Goal: Task Accomplishment & Management: Complete application form

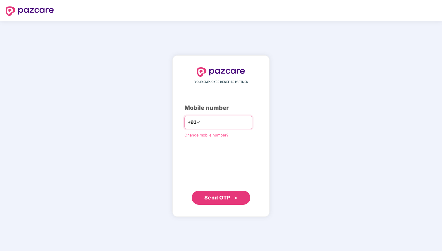
click at [219, 122] on input "number" at bounding box center [225, 122] width 48 height 9
type input "**********"
click at [232, 202] on button "Send OTP" at bounding box center [221, 197] width 59 height 14
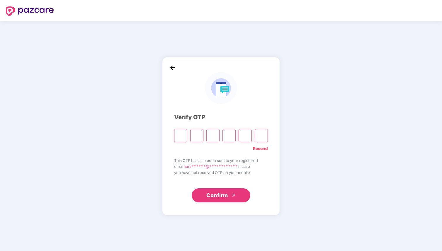
type input "*"
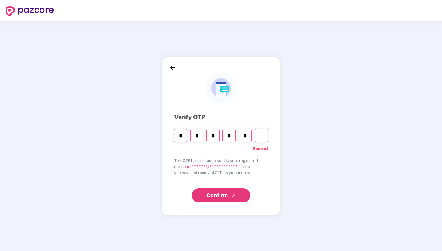
type input "*"
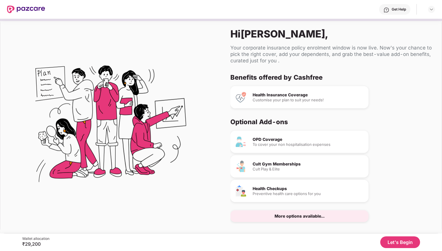
scroll to position [8, 0]
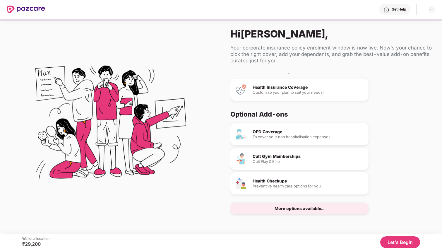
click at [386, 238] on button "Let's Begin" at bounding box center [400, 242] width 40 height 12
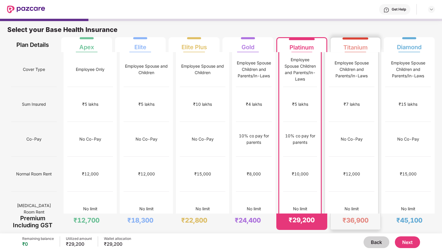
click at [335, 157] on div "₹12,000" at bounding box center [352, 174] width 46 height 35
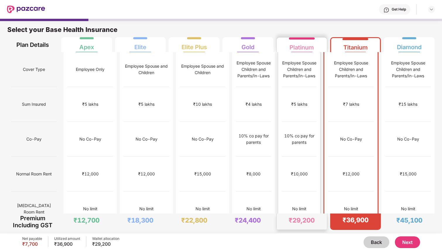
click at [298, 157] on div "₹10,000" at bounding box center [299, 174] width 35 height 35
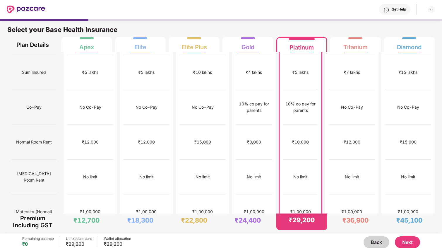
scroll to position [0, 0]
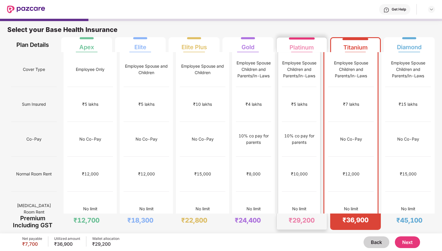
click at [316, 70] on div "Employee Spouse Children and Parents/In-Laws" at bounding box center [299, 69] width 35 height 19
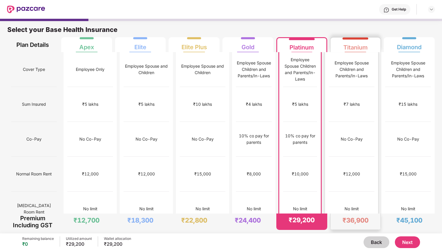
click at [350, 75] on div "Employee Spouse Children and Parents/In-Laws" at bounding box center [352, 69] width 46 height 19
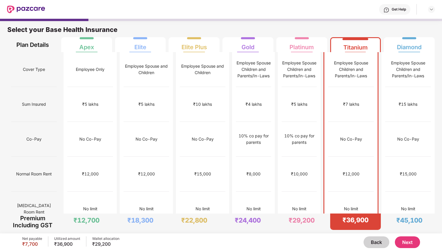
click at [316, 63] on div "Employee Spouse Children and Parents/In-Laws" at bounding box center [299, 69] width 35 height 19
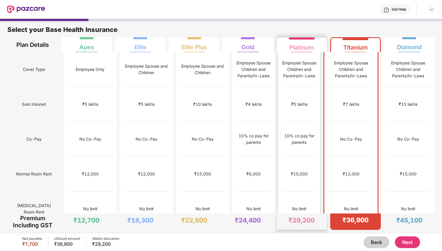
click at [303, 87] on div "₹5 lakhs" at bounding box center [299, 104] width 35 height 35
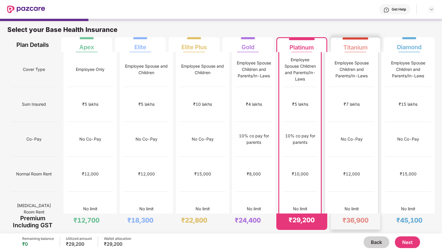
click at [335, 87] on div "₹7 lakhs" at bounding box center [352, 104] width 46 height 35
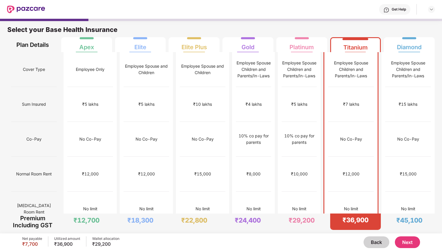
click at [312, 88] on div "₹5 lakhs" at bounding box center [298, 104] width 35 height 35
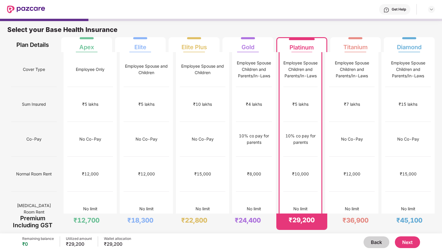
click at [319, 13] on div "Get Help" at bounding box center [240, 9] width 390 height 19
click at [305, 66] on div "Employee Spouse Children and Parents/In-Laws" at bounding box center [300, 69] width 34 height 19
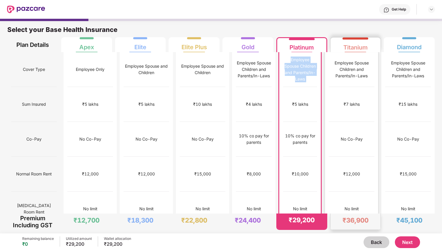
click at [336, 63] on div "Employee Spouse Children and Parents/In-Laws" at bounding box center [352, 69] width 46 height 19
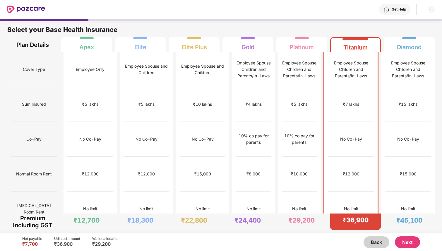
scroll to position [6, 0]
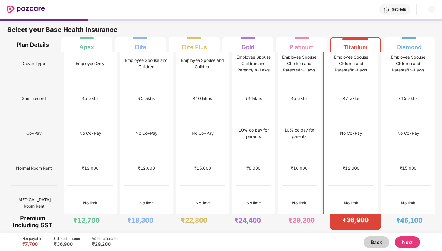
click at [354, 95] on div "₹7 lakhs" at bounding box center [351, 98] width 16 height 6
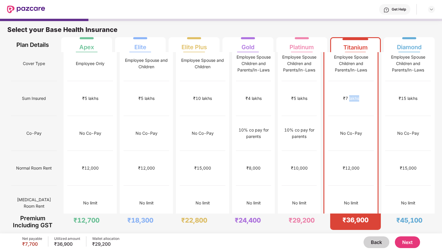
click at [354, 95] on div "₹7 lakhs" at bounding box center [351, 98] width 16 height 6
click at [348, 130] on div "No Co-Pay" at bounding box center [351, 133] width 22 height 6
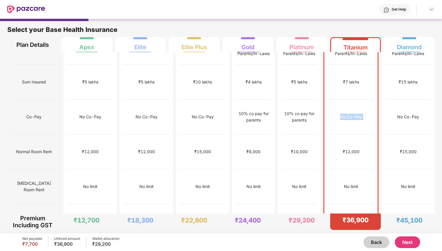
scroll to position [23, 0]
click at [349, 113] on div "No Co-Pay" at bounding box center [351, 116] width 22 height 6
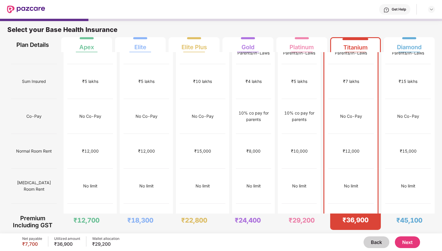
click at [349, 113] on div "No Co-Pay" at bounding box center [351, 116] width 22 height 6
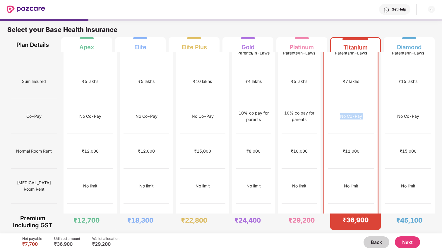
click at [349, 113] on div "No Co-Pay" at bounding box center [351, 116] width 22 height 6
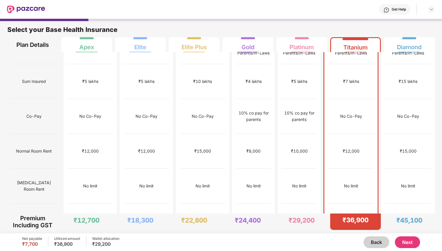
click at [348, 148] on div "₹12,000" at bounding box center [351, 151] width 17 height 6
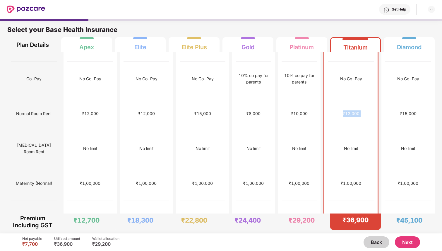
scroll to position [73, 0]
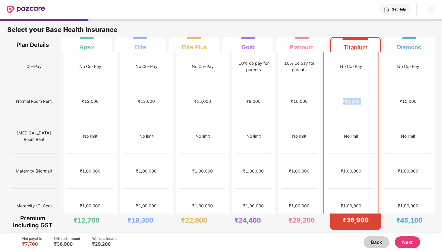
click at [355, 133] on div "No limit" at bounding box center [351, 136] width 14 height 6
click at [348, 168] on div "₹1,00,000" at bounding box center [351, 171] width 20 height 6
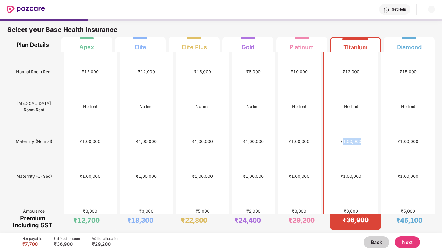
scroll to position [109, 0]
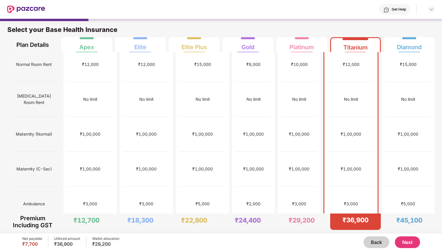
click at [348, 200] on div "₹3,000" at bounding box center [351, 203] width 14 height 6
click at [355, 166] on div "₹1,00,000" at bounding box center [351, 169] width 20 height 6
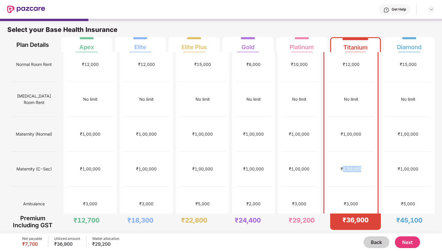
click at [355, 166] on div "₹1,00,000" at bounding box center [351, 169] width 20 height 6
click at [355, 131] on div "₹1,00,000" at bounding box center [351, 134] width 20 height 6
click at [354, 131] on div "₹1,00,000" at bounding box center [351, 134] width 20 height 6
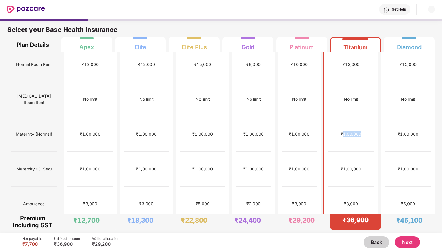
click at [354, 131] on div "₹1,00,000" at bounding box center [351, 134] width 20 height 6
click at [352, 166] on div "₹1,00,000" at bounding box center [351, 169] width 20 height 6
click at [353, 131] on div "₹1,00,000" at bounding box center [351, 134] width 20 height 6
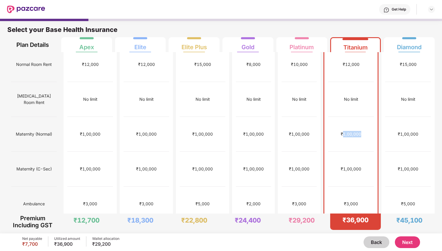
click at [353, 131] on div "₹1,00,000" at bounding box center [351, 134] width 20 height 6
click at [351, 152] on div "₹1,00,000" at bounding box center [351, 169] width 46 height 35
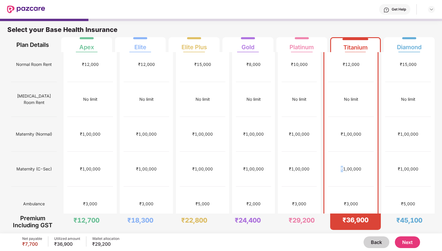
click at [351, 152] on div "₹1,00,000" at bounding box center [351, 169] width 46 height 35
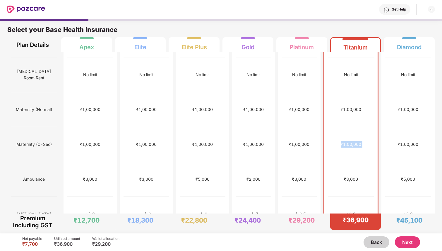
scroll to position [134, 0]
click at [351, 162] on div "₹3,000" at bounding box center [351, 179] width 46 height 35
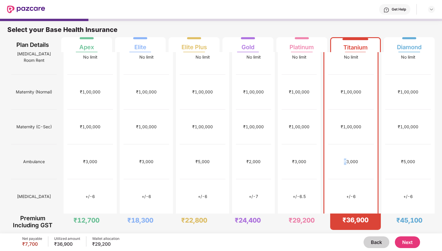
scroll to position [152, 0]
click at [356, 193] on div "+/-6" at bounding box center [350, 196] width 9 height 6
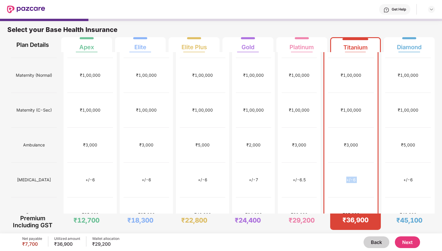
scroll to position [168, 0]
click at [357, 212] on div "₹35,000" at bounding box center [351, 215] width 17 height 6
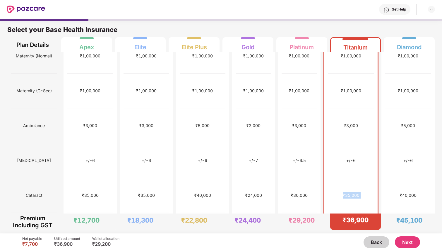
scroll to position [188, 0]
click at [358, 191] on div "₹35,000" at bounding box center [351, 194] width 17 height 6
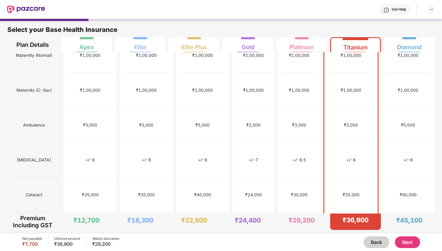
click at [358, 191] on div "₹35,000" at bounding box center [351, 194] width 17 height 6
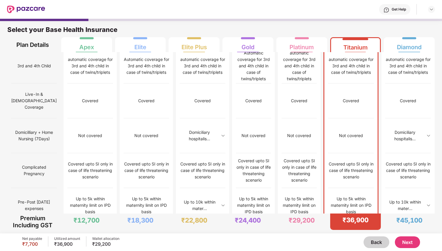
scroll to position [365, 0]
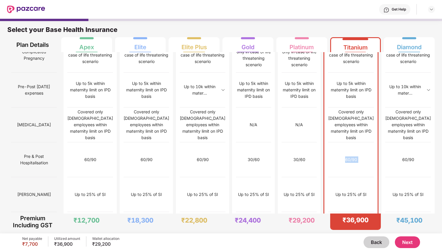
scroll to position [468, 0]
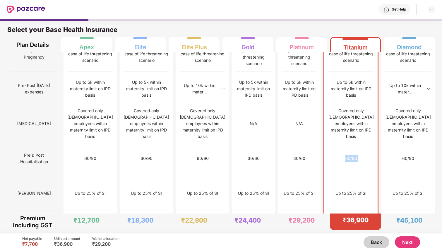
click at [351, 211] on div "50% co-pay on IPD Basis" at bounding box center [351, 228] width 46 height 35
click at [355, 222] on div "50% co-pay on IPD Basis" at bounding box center [351, 228] width 46 height 13
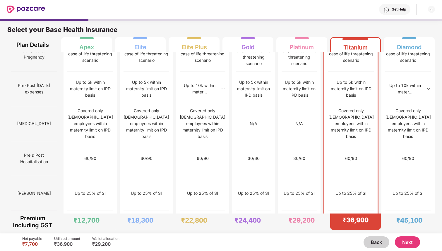
click at [355, 222] on div "50% co-pay on IPD Basis" at bounding box center [351, 228] width 46 height 13
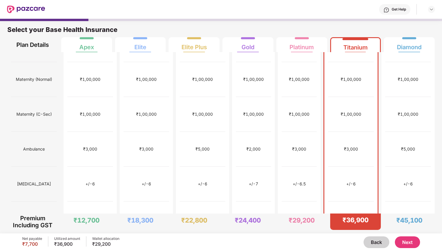
scroll to position [0, 0]
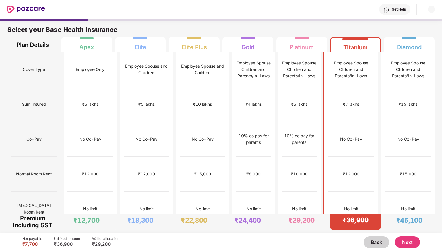
click at [355, 71] on div "Employee Spouse Children and Parents/In-Laws" at bounding box center [351, 69] width 46 height 19
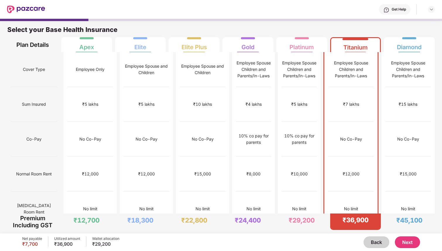
click at [355, 71] on div "Employee Spouse Children and Parents/In-Laws" at bounding box center [351, 69] width 46 height 19
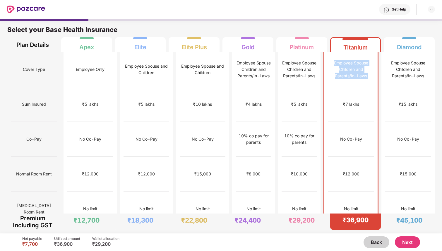
click at [355, 71] on div "Employee Spouse Children and Parents/In-Laws" at bounding box center [351, 69] width 46 height 19
click at [337, 67] on div "Employee Spouse Children and Parents/In-Laws" at bounding box center [351, 69] width 46 height 19
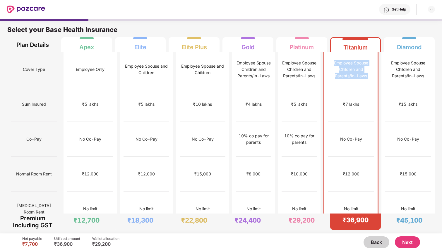
click at [337, 67] on div "Employee Spouse Children and Parents/In-Laws" at bounding box center [351, 69] width 46 height 19
click at [346, 87] on div "₹7 lakhs" at bounding box center [351, 104] width 46 height 35
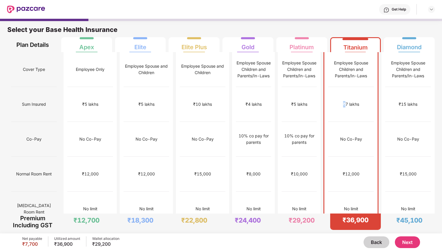
click at [346, 87] on div "₹7 lakhs" at bounding box center [351, 104] width 46 height 35
click at [347, 101] on div "₹7 lakhs" at bounding box center [351, 104] width 16 height 6
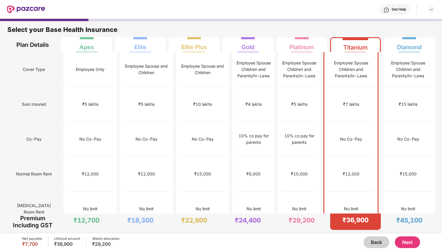
click at [347, 101] on div "₹7 lakhs" at bounding box center [351, 104] width 16 height 6
click at [358, 191] on div "No limit" at bounding box center [351, 208] width 46 height 35
click at [409, 243] on button "Next" at bounding box center [407, 242] width 25 height 12
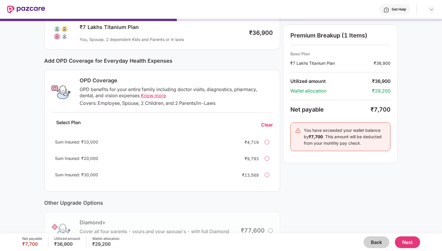
scroll to position [44, 0]
click at [148, 95] on span "Know more" at bounding box center [153, 95] width 25 height 6
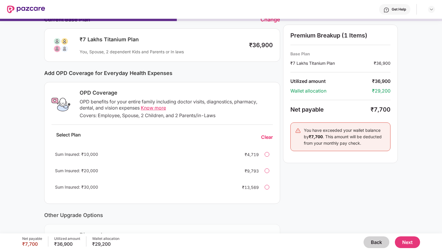
scroll to position [29, 0]
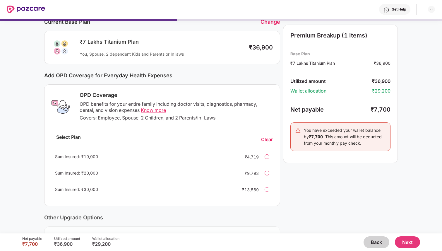
click at [193, 116] on div "Covers: Employee, Spouse, 2 Children, and 2 Parents/in-Laws" at bounding box center [176, 118] width 193 height 6
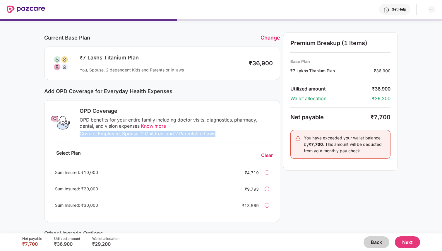
scroll to position [13, 0]
click at [193, 116] on div "OPD benefits for your entire family including doctor visits, diagnostics, pharm…" at bounding box center [176, 122] width 193 height 12
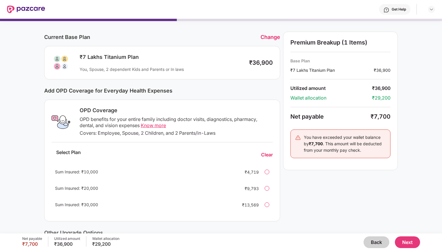
click at [193, 116] on div "OPD benefits for your entire family including doctor visits, diagnostics, pharm…" at bounding box center [176, 122] width 193 height 12
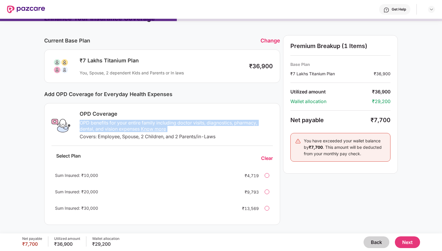
scroll to position [11, 0]
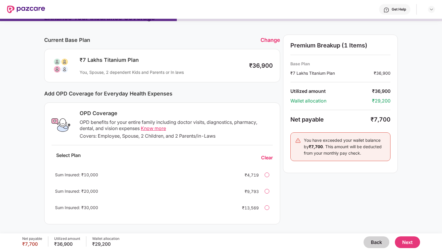
click at [271, 121] on div "OPD benefits for your entire family including doctor visits, diagnostics, pharm…" at bounding box center [176, 125] width 193 height 12
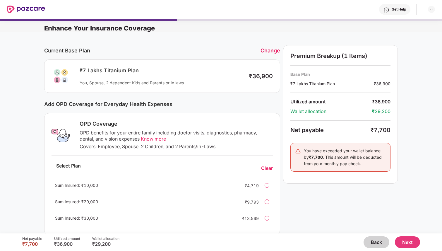
click at [225, 119] on div "OPD Coverage OPD benefits for your entire family including doctor visits, diagn…" at bounding box center [162, 174] width 236 height 122
click at [221, 124] on div "OPD Coverage" at bounding box center [176, 123] width 193 height 7
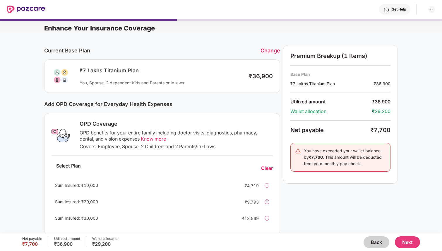
click at [221, 124] on div "OPD Coverage" at bounding box center [176, 123] width 193 height 7
click at [405, 240] on button "Next" at bounding box center [407, 242] width 25 height 12
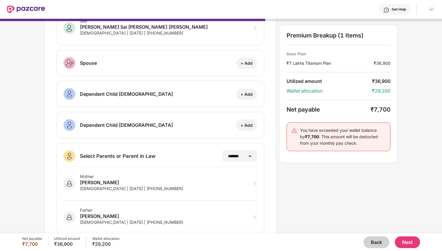
scroll to position [53, 0]
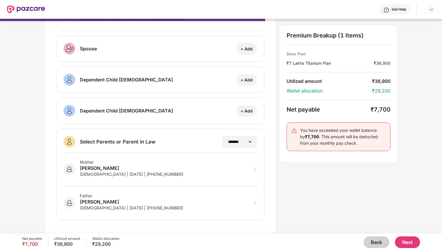
click at [254, 169] on icon "more" at bounding box center [255, 169] width 4 height 4
click at [256, 168] on icon "more" at bounding box center [255, 169] width 4 height 4
click at [256, 171] on icon "more" at bounding box center [255, 169] width 4 height 4
click at [254, 169] on icon "more" at bounding box center [255, 169] width 4 height 4
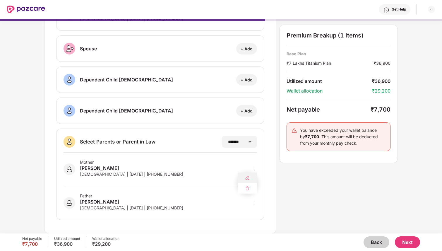
click at [250, 176] on div at bounding box center [247, 177] width 19 height 11
select select "******"
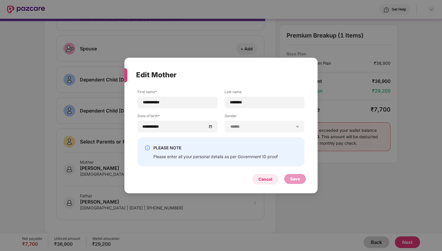
click at [258, 180] on div "Cancel" at bounding box center [265, 179] width 26 height 11
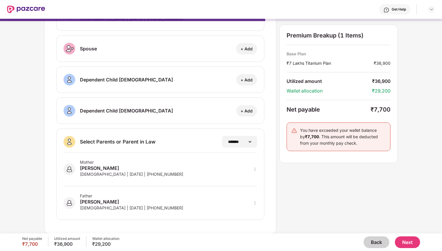
click at [407, 239] on button "Next" at bounding box center [407, 242] width 25 height 12
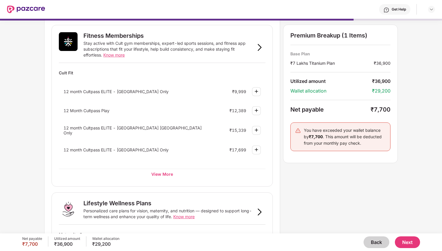
scroll to position [320, 0]
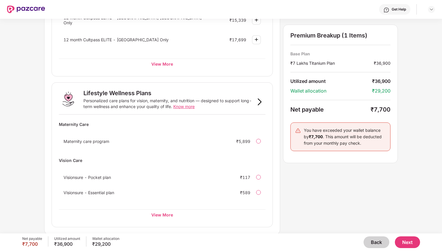
click at [404, 240] on button "Next" at bounding box center [407, 242] width 25 height 12
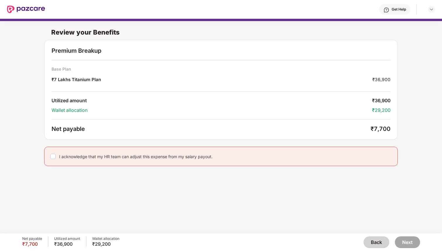
click at [53, 153] on label at bounding box center [52, 156] width 5 height 7
click at [64, 159] on div "I acknowledge that my HR team can adjust this expense from my salary payout." at bounding box center [220, 156] width 353 height 19
click at [65, 157] on div "I acknowledge that my HR team can adjust this expense from my salary payout." at bounding box center [135, 157] width 153 height 6
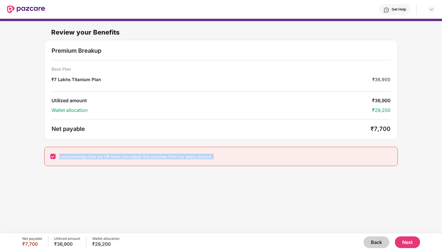
click at [65, 157] on div "I acknowledge that my HR team can adjust this expense from my salary payout." at bounding box center [135, 157] width 153 height 6
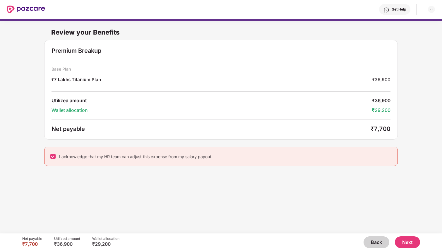
click at [381, 133] on div "Premium Breakup Base Plan ₹7 Lakhs Titanium Plan ₹36,900 Utilized amount ₹36,90…" at bounding box center [220, 90] width 353 height 100
click at [406, 237] on button "Next" at bounding box center [407, 242] width 25 height 12
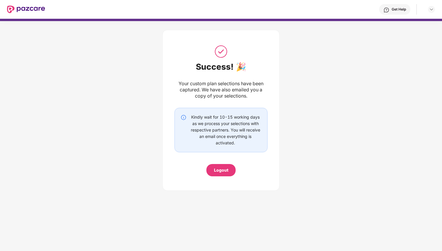
click at [21, 16] on div at bounding box center [26, 9] width 38 height 19
click at [21, 13] on div at bounding box center [26, 9] width 38 height 19
click at [21, 10] on img at bounding box center [26, 10] width 38 height 8
click at [222, 128] on div "Kindly wait for 10-15 working days as we process your selections with respectiv…" at bounding box center [225, 130] width 72 height 32
click at [221, 169] on div "Logout" at bounding box center [221, 170] width 14 height 6
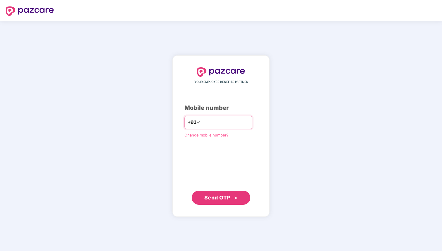
click at [213, 128] on div "+91" at bounding box center [218, 122] width 68 height 13
click at [213, 126] on input "number" at bounding box center [225, 122] width 48 height 9
type input "**********"
click at [237, 193] on button "Send OTP" at bounding box center [221, 197] width 59 height 14
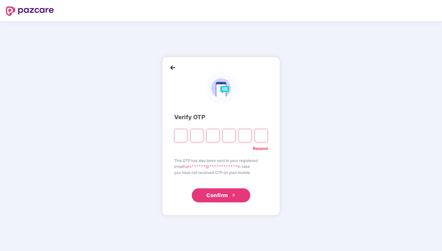
type input "*"
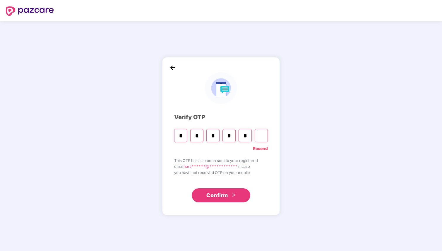
type input "*"
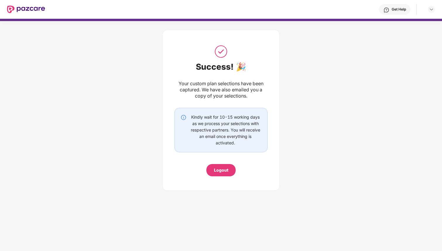
click at [201, 120] on div "Kindly wait for 10-15 working days as we process your selections with respectiv…" at bounding box center [225, 130] width 72 height 32
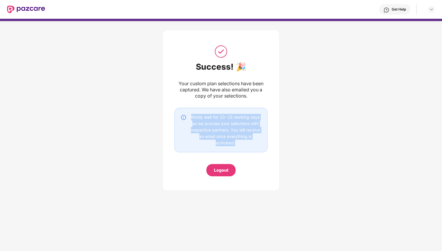
click at [201, 120] on div "Kindly wait for 10-15 working days as we process your selections with respectiv…" at bounding box center [225, 130] width 72 height 32
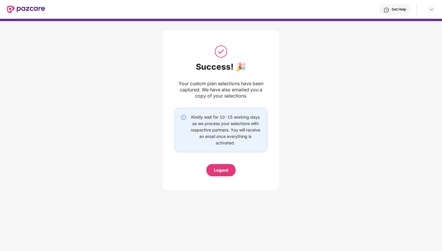
click at [201, 120] on div "Kindly wait for 10-15 working days as we process your selections with respectiv…" at bounding box center [225, 130] width 72 height 32
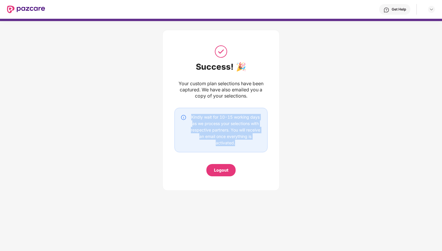
click at [201, 120] on div "Kindly wait for 10-15 working days as we process your selections with respectiv…" at bounding box center [225, 130] width 72 height 32
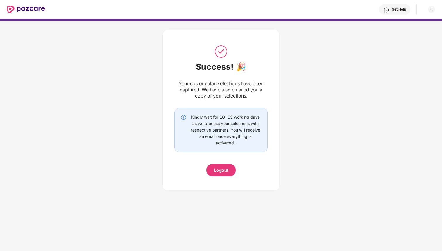
click at [207, 122] on div "Kindly wait for 10-15 working days as we process your selections with respectiv…" at bounding box center [225, 130] width 72 height 32
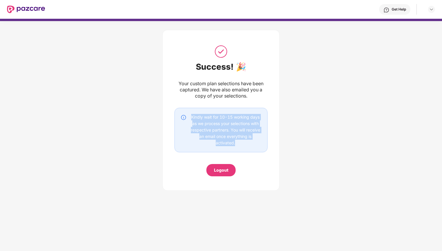
click at [183, 119] on img at bounding box center [184, 117] width 6 height 6
click at [190, 124] on div "Kindly wait for 10-15 working days as we process your selections with respectiv…" at bounding box center [225, 130] width 72 height 32
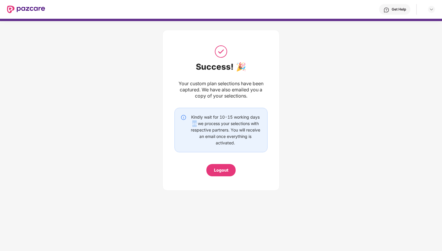
click at [190, 124] on div "Kindly wait for 10-15 working days as we process your selections with respectiv…" at bounding box center [225, 130] width 72 height 32
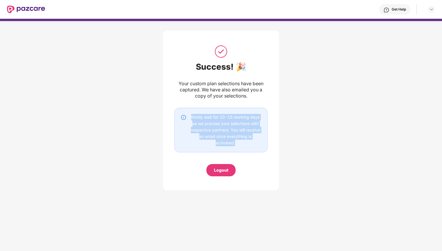
click at [190, 124] on div "Kindly wait for 10-15 working days as we process your selections with respectiv…" at bounding box center [225, 130] width 72 height 32
click at [190, 123] on div "Kindly wait for 10-15 working days as we process your selections with respectiv…" at bounding box center [225, 130] width 72 height 32
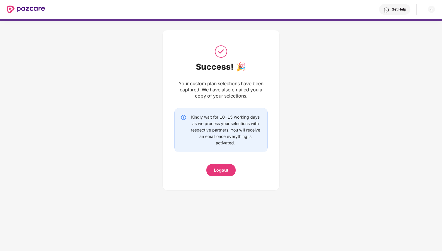
click at [190, 123] on div "Kindly wait for 10-15 working days as we process your selections with respectiv…" at bounding box center [225, 130] width 72 height 32
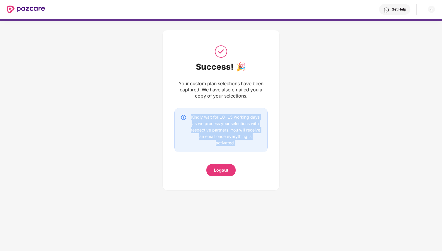
click at [190, 123] on div "Kindly wait for 10-15 working days as we process your selections with respectiv…" at bounding box center [225, 130] width 72 height 32
click at [181, 116] on img at bounding box center [184, 117] width 6 height 6
click at [185, 120] on img at bounding box center [184, 117] width 6 height 6
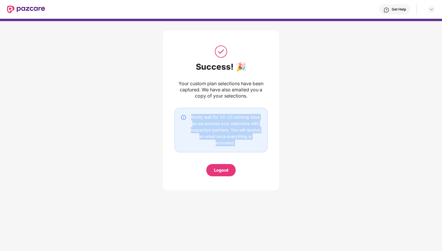
click at [185, 120] on img at bounding box center [184, 117] width 6 height 6
click at [194, 120] on div "Kindly wait for 10-15 working days as we process your selections with respectiv…" at bounding box center [225, 130] width 72 height 32
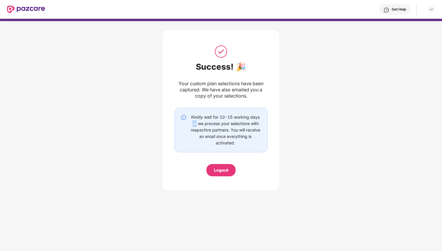
click at [194, 120] on div "Kindly wait for 10-15 working days as we process your selections with respectiv…" at bounding box center [225, 130] width 72 height 32
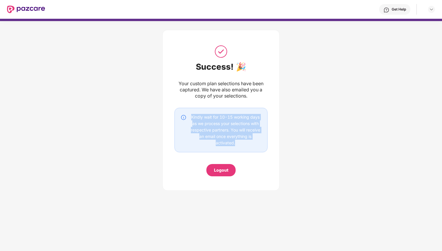
click at [194, 120] on div "Kindly wait for 10-15 working days as we process your selections with respectiv…" at bounding box center [225, 130] width 72 height 32
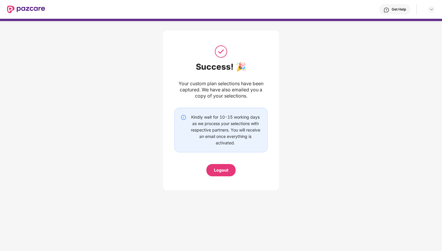
click at [194, 120] on div "Kindly wait for 10-15 working days as we process your selections with respectiv…" at bounding box center [225, 130] width 72 height 32
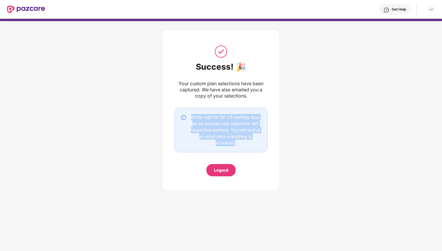
click at [194, 120] on div "Kindly wait for 10-15 working days as we process your selections with respectiv…" at bounding box center [225, 130] width 72 height 32
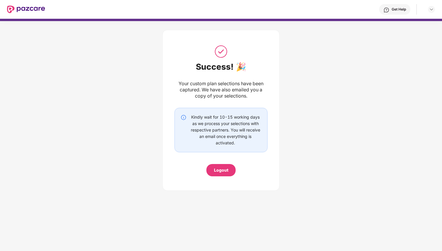
click at [191, 121] on div "Kindly wait for 10-15 working days as we process your selections with respectiv…" at bounding box center [225, 130] width 72 height 32
click at [189, 122] on div "Kindly wait for 10-15 working days as we process your selections with respectiv…" at bounding box center [225, 130] width 72 height 32
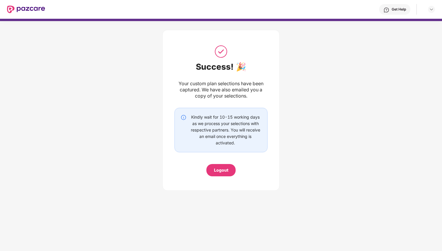
click at [189, 122] on div "Kindly wait for 10-15 working days as we process your selections with respectiv…" at bounding box center [225, 130] width 72 height 32
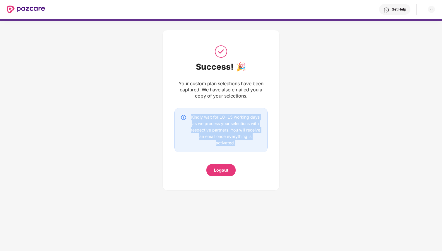
click at [198, 129] on div "Kindly wait for 10-15 working days as we process your selections with respectiv…" at bounding box center [225, 130] width 72 height 32
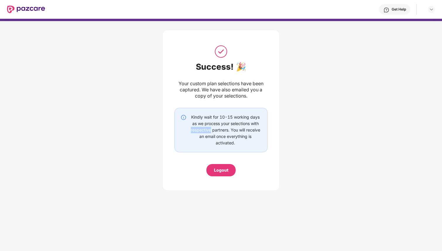
click at [198, 129] on div "Kindly wait for 10-15 working days as we process your selections with respectiv…" at bounding box center [225, 130] width 72 height 32
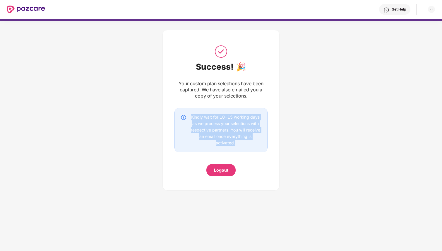
click at [198, 129] on div "Kindly wait for 10-15 working days as we process your selections with respectiv…" at bounding box center [225, 130] width 72 height 32
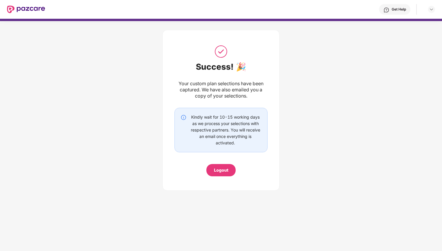
click at [198, 129] on div "Kindly wait for 10-15 working days as we process your selections with respectiv…" at bounding box center [225, 130] width 72 height 32
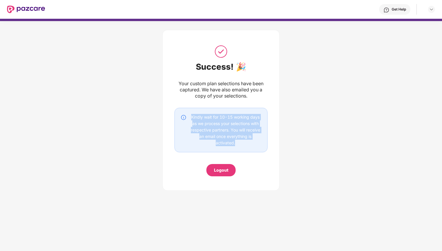
click at [198, 129] on div "Kindly wait for 10-15 working days as we process your selections with respectiv…" at bounding box center [225, 130] width 72 height 32
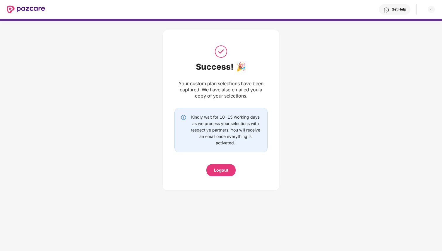
click at [198, 129] on div "Kindly wait for 10-15 working days as we process your selections with respectiv…" at bounding box center [225, 130] width 72 height 32
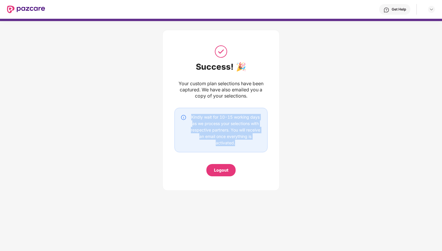
click at [206, 116] on div "Kindly wait for 10-15 working days as we process your selections with respectiv…" at bounding box center [225, 130] width 72 height 32
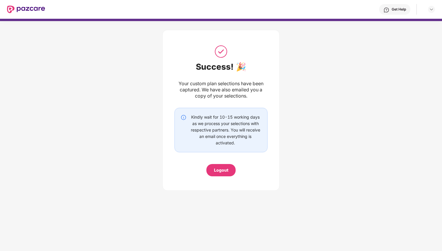
click at [206, 116] on div "Kindly wait for 10-15 working days as we process your selections with respectiv…" at bounding box center [225, 130] width 72 height 32
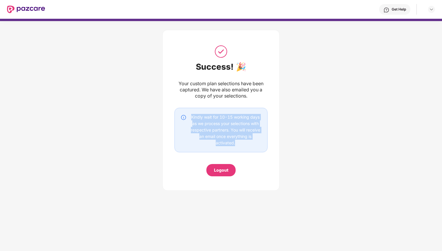
click at [195, 119] on div "Kindly wait for 10-15 working days as we process your selections with respectiv…" at bounding box center [225, 130] width 72 height 32
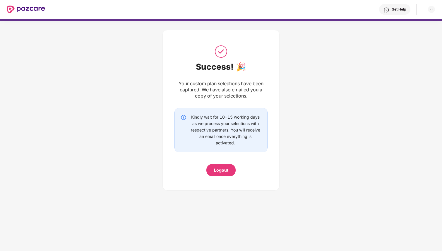
click at [187, 124] on div "Kindly wait for 10-15 working days as we process your selections with respectiv…" at bounding box center [221, 130] width 81 height 32
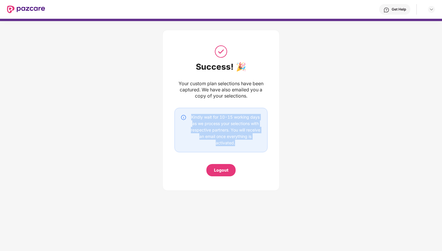
click at [187, 124] on div "Kindly wait for 10-15 working days as we process your selections with respectiv…" at bounding box center [221, 130] width 81 height 32
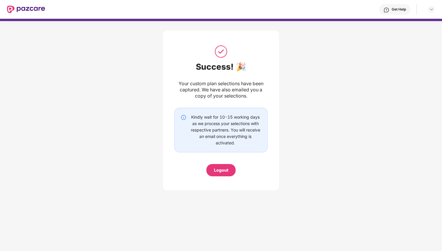
click at [187, 124] on div "Kindly wait for 10-15 working days as we process your selections with respectiv…" at bounding box center [221, 130] width 81 height 32
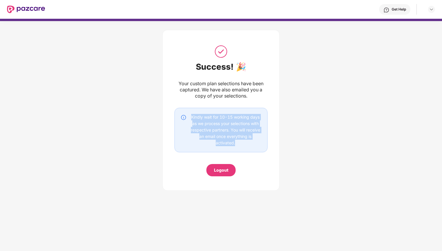
click at [223, 82] on div "Your custom plan selections have been captured. We have also emailed you a copy…" at bounding box center [220, 89] width 93 height 18
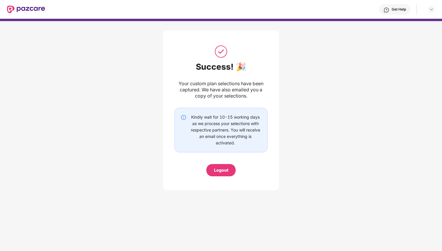
click at [223, 82] on div "Your custom plan selections have been captured. We have also emailed you a copy…" at bounding box center [220, 89] width 93 height 18
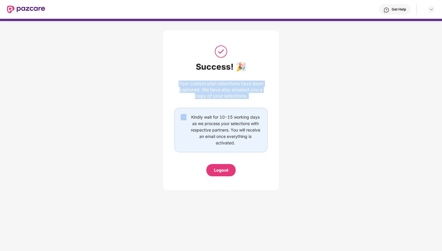
click at [223, 82] on div "Your custom plan selections have been captured. We have also emailed you a copy…" at bounding box center [220, 89] width 93 height 18
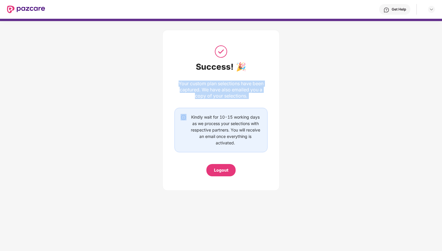
click at [223, 82] on div "Your custom plan selections have been captured. We have also emailed you a copy…" at bounding box center [220, 89] width 93 height 18
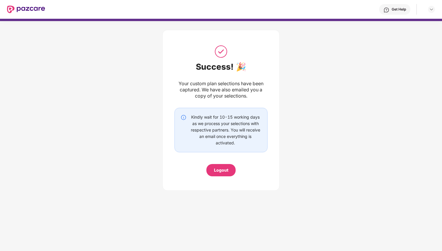
click at [222, 84] on div "Your custom plan selections have been captured. We have also emailed you a copy…" at bounding box center [220, 89] width 93 height 18
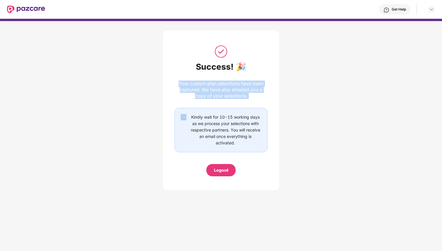
click at [222, 84] on div "Your custom plan selections have been captured. We have also emailed you a copy…" at bounding box center [220, 89] width 93 height 18
click at [219, 91] on div "Your custom plan selections have been captured. We have also emailed you a copy…" at bounding box center [220, 89] width 93 height 18
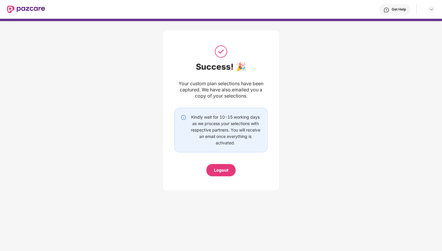
click at [219, 91] on div "Your custom plan selections have been captured. We have also emailed you a copy…" at bounding box center [220, 89] width 93 height 18
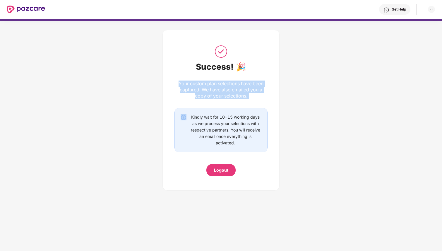
click at [219, 91] on div "Your custom plan selections have been captured. We have also emailed you a copy…" at bounding box center [220, 89] width 93 height 18
click at [218, 92] on div "Your custom plan selections have been captured. We have also emailed you a copy…" at bounding box center [220, 89] width 93 height 18
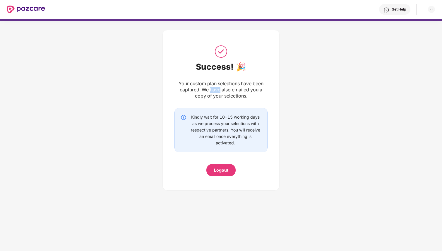
click at [218, 92] on div "Your custom plan selections have been captured. We have also emailed you a copy…" at bounding box center [220, 89] width 93 height 18
click at [217, 93] on div "Your custom plan selections have been captured. We have also emailed you a copy…" at bounding box center [220, 89] width 93 height 18
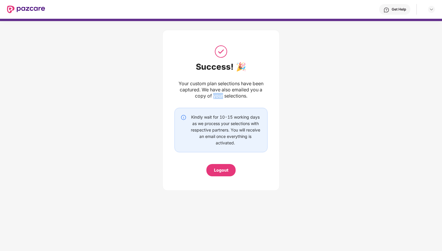
click at [217, 93] on div "Your custom plan selections have been captured. We have also emailed you a copy…" at bounding box center [220, 89] width 93 height 18
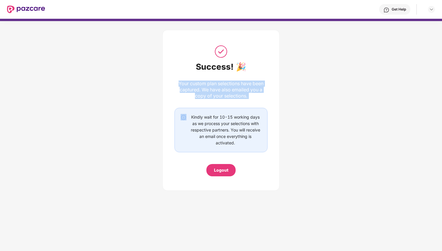
click at [219, 95] on div "Your custom plan selections have been captured. We have also emailed you a copy…" at bounding box center [220, 89] width 93 height 18
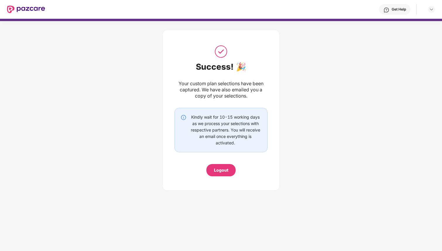
click at [219, 95] on div "Your custom plan selections have been captured. We have also emailed you a copy…" at bounding box center [220, 89] width 93 height 18
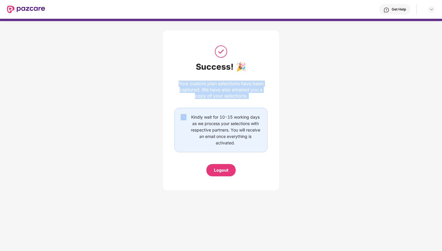
click at [236, 84] on div "Your custom plan selections have been captured. We have also emailed you a copy…" at bounding box center [220, 89] width 93 height 18
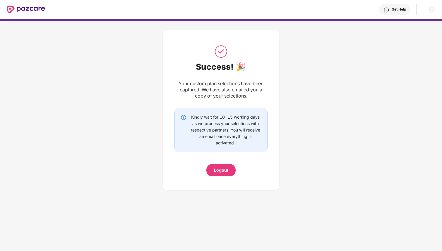
click at [236, 84] on div "Your custom plan selections have been captured. We have also emailed you a copy…" at bounding box center [220, 89] width 93 height 18
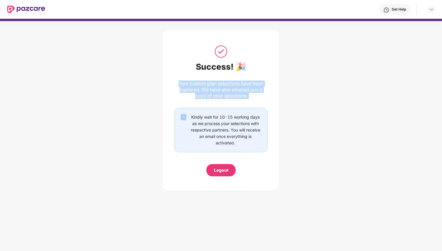
click at [236, 84] on div "Your custom plan selections have been captured. We have also emailed you a copy…" at bounding box center [220, 89] width 93 height 18
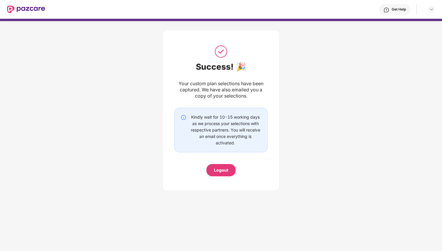
click at [236, 84] on div "Your custom plan selections have been captured. We have also emailed you a copy…" at bounding box center [220, 89] width 93 height 18
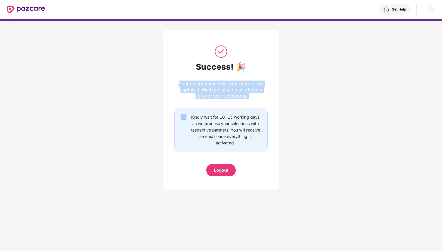
click at [233, 116] on div "Kindly wait for 10-15 working days as we process your selections with respectiv…" at bounding box center [225, 130] width 72 height 32
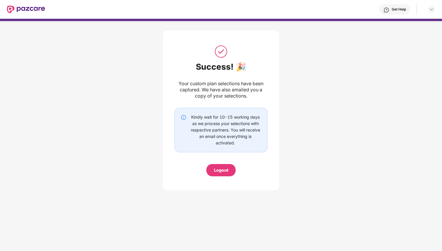
click at [233, 116] on div "Kindly wait for 10-15 working days as we process your selections with respectiv…" at bounding box center [225, 130] width 72 height 32
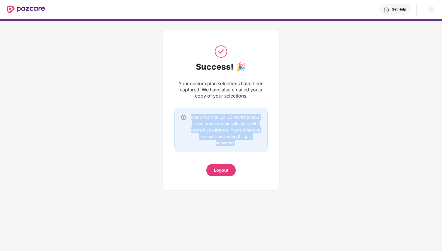
click at [233, 116] on div "Kindly wait for 10-15 working days as we process your selections with respectiv…" at bounding box center [225, 130] width 72 height 32
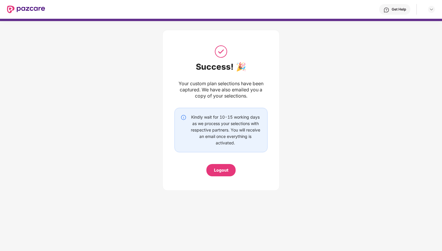
click at [233, 116] on div "Kindly wait for 10-15 working days as we process your selections with respectiv…" at bounding box center [225, 130] width 72 height 32
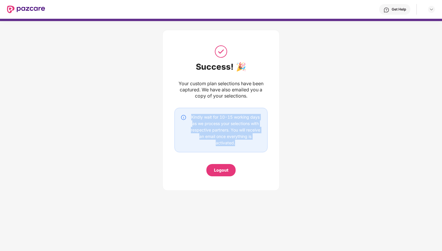
click at [187, 85] on div "Your custom plan selections have been captured. We have also emailed you a copy…" at bounding box center [220, 89] width 93 height 18
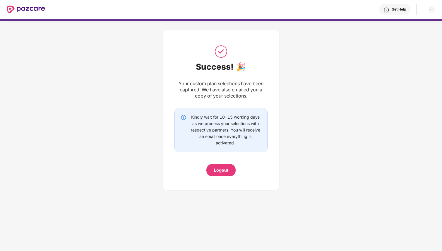
click at [187, 85] on div "Your custom plan selections have been captured. We have also emailed you a copy…" at bounding box center [220, 89] width 93 height 18
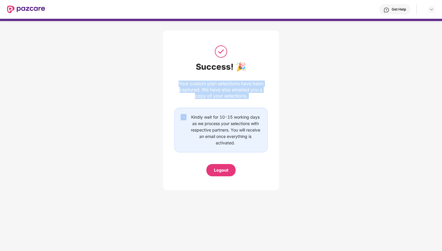
click at [187, 85] on div "Your custom plan selections have been captured. We have also emailed you a copy…" at bounding box center [220, 89] width 93 height 18
